Goal: Task Accomplishment & Management: Use online tool/utility

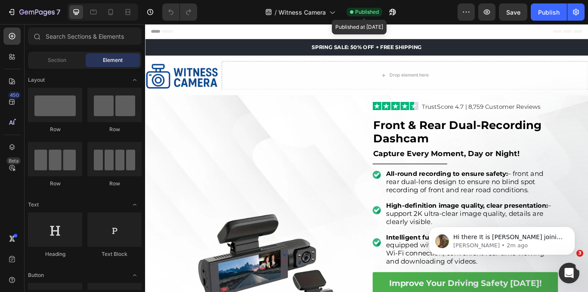
click at [357, 15] on span "Published" at bounding box center [367, 12] width 24 height 8
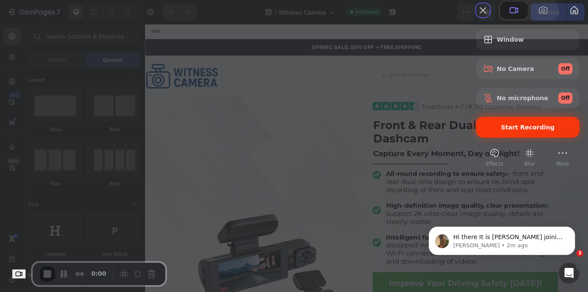
click at [504, 138] on div "Start Recording" at bounding box center [527, 127] width 103 height 21
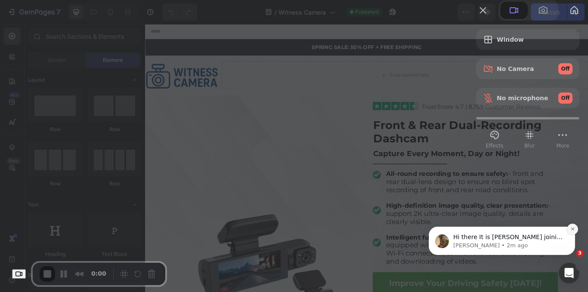
click at [571, 229] on icon "Dismiss notification" at bounding box center [572, 229] width 5 height 5
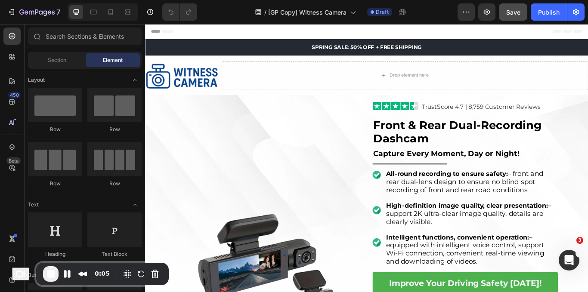
click at [548, 12] on div "Publish" at bounding box center [549, 12] width 22 height 9
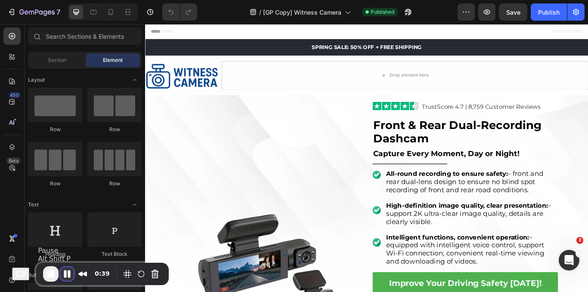
click at [68, 274] on button "Pause Recording" at bounding box center [67, 274] width 14 height 14
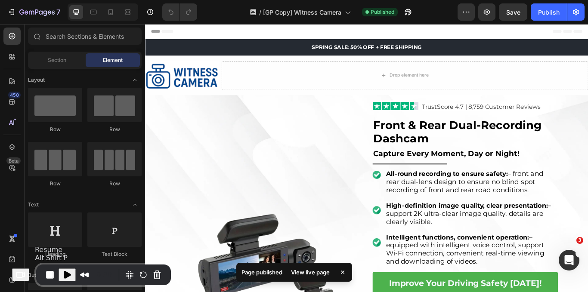
click at [68, 274] on span "Play Recording" at bounding box center [67, 275] width 10 height 10
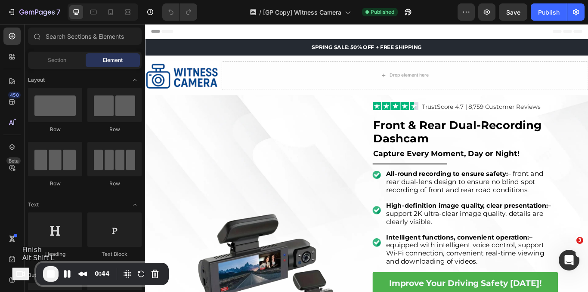
click at [53, 274] on span "End Recording" at bounding box center [51, 274] width 10 height 10
